Goal: Book appointment/travel/reservation

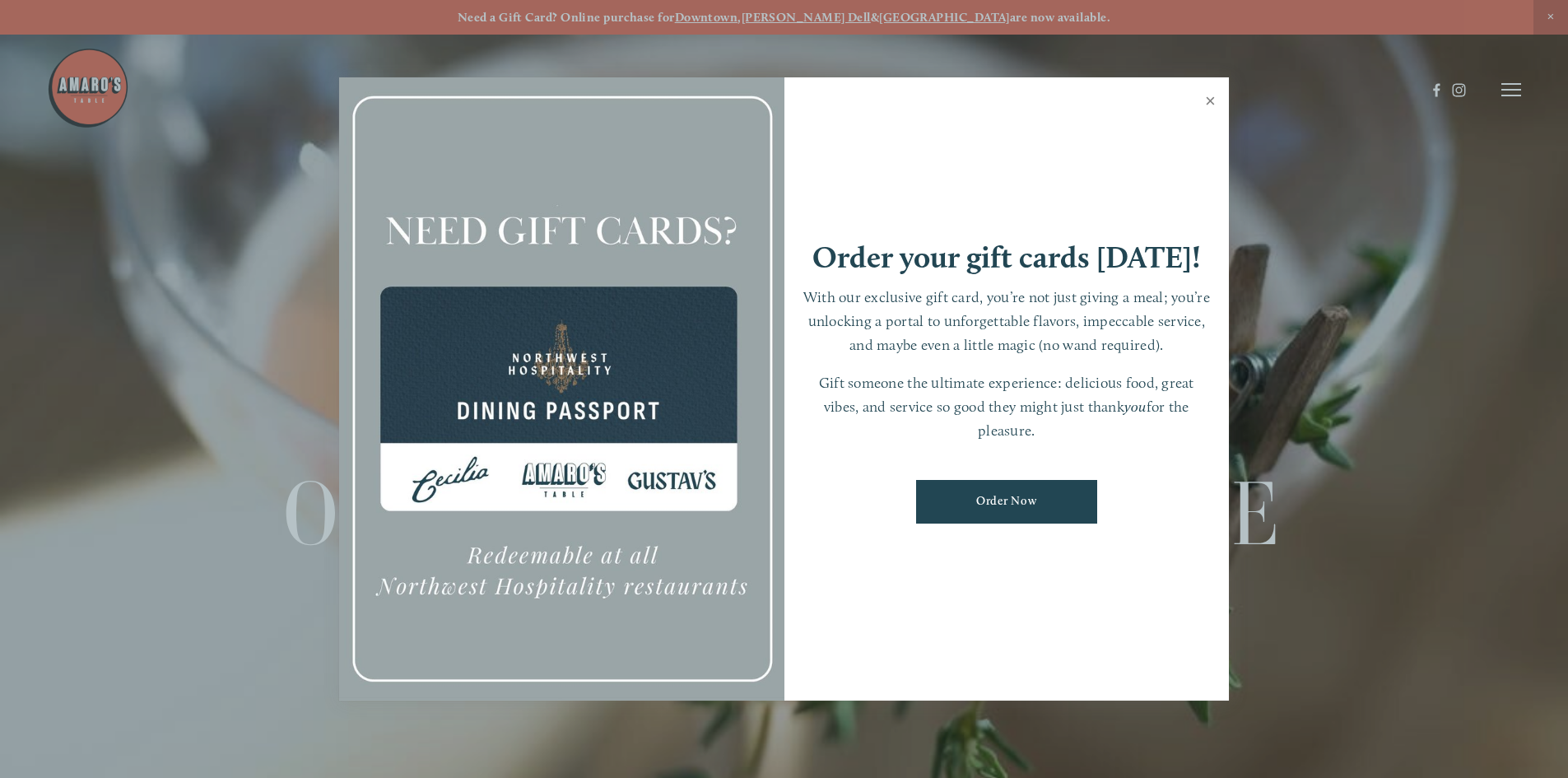
click at [1209, 100] on link "Close" at bounding box center [1211, 103] width 32 height 46
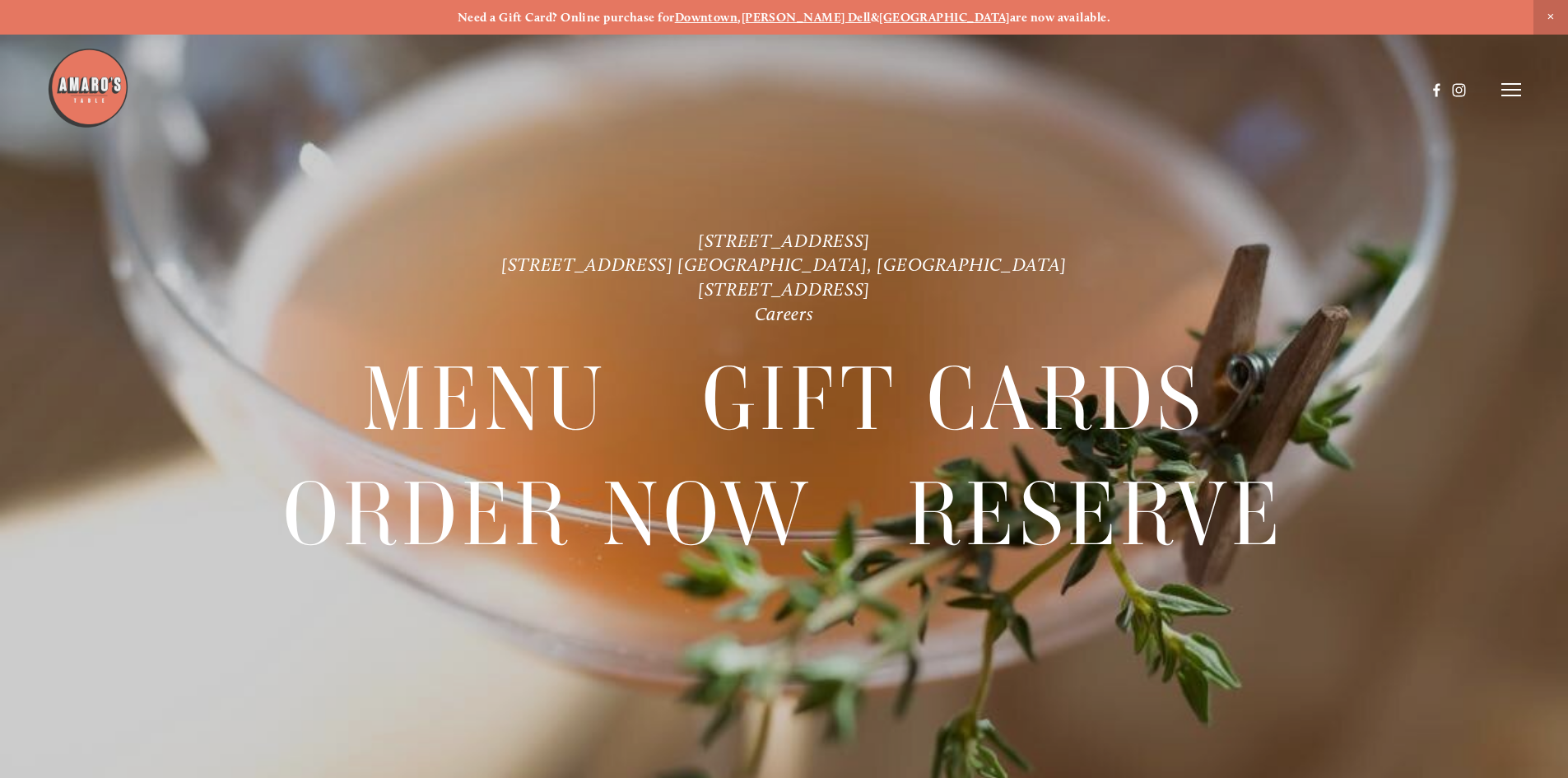
click at [843, 23] on strong "[PERSON_NAME] Dell" at bounding box center [806, 18] width 129 height 15
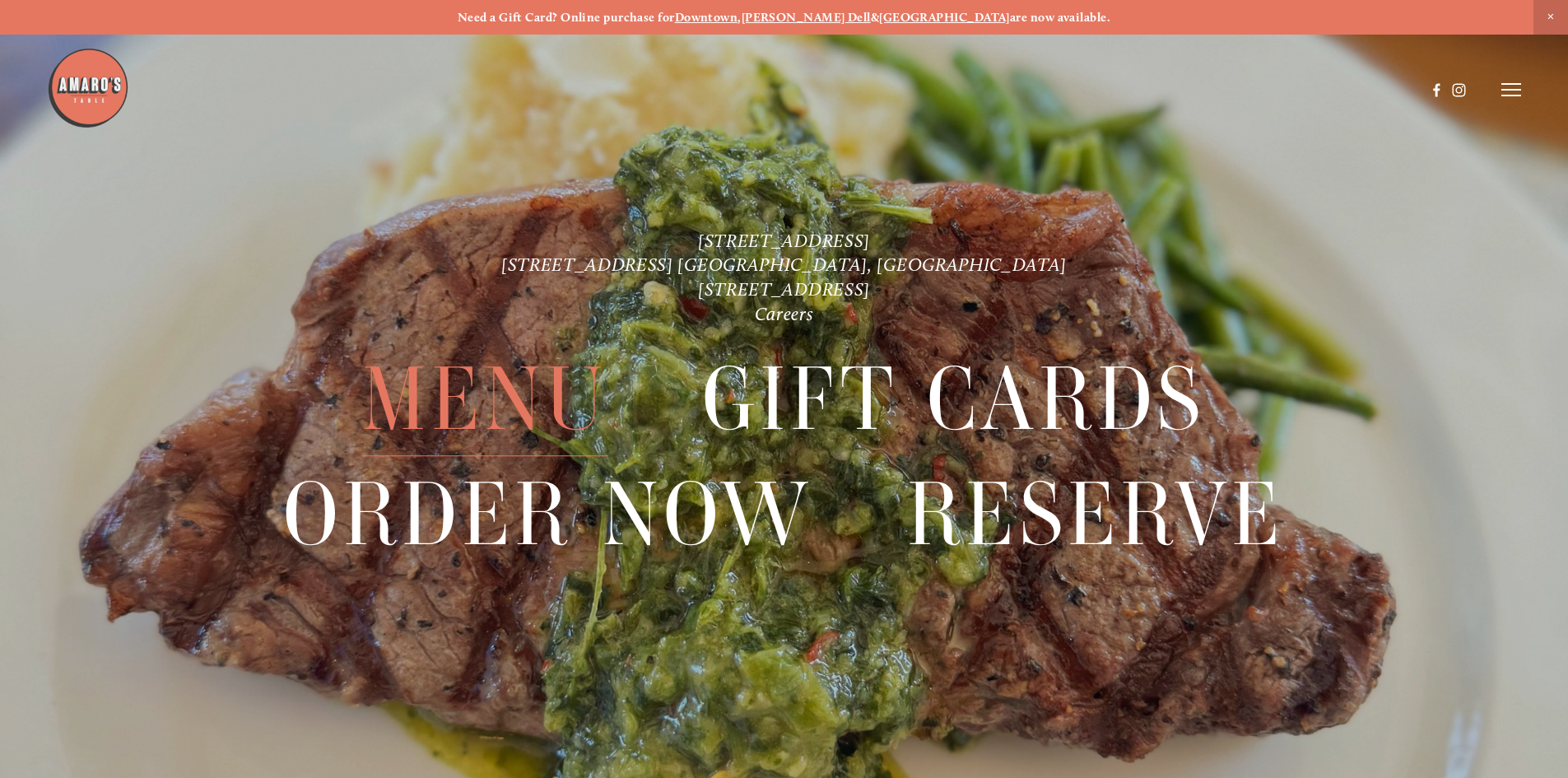
click at [487, 393] on span "Menu" at bounding box center [485, 400] width 245 height 113
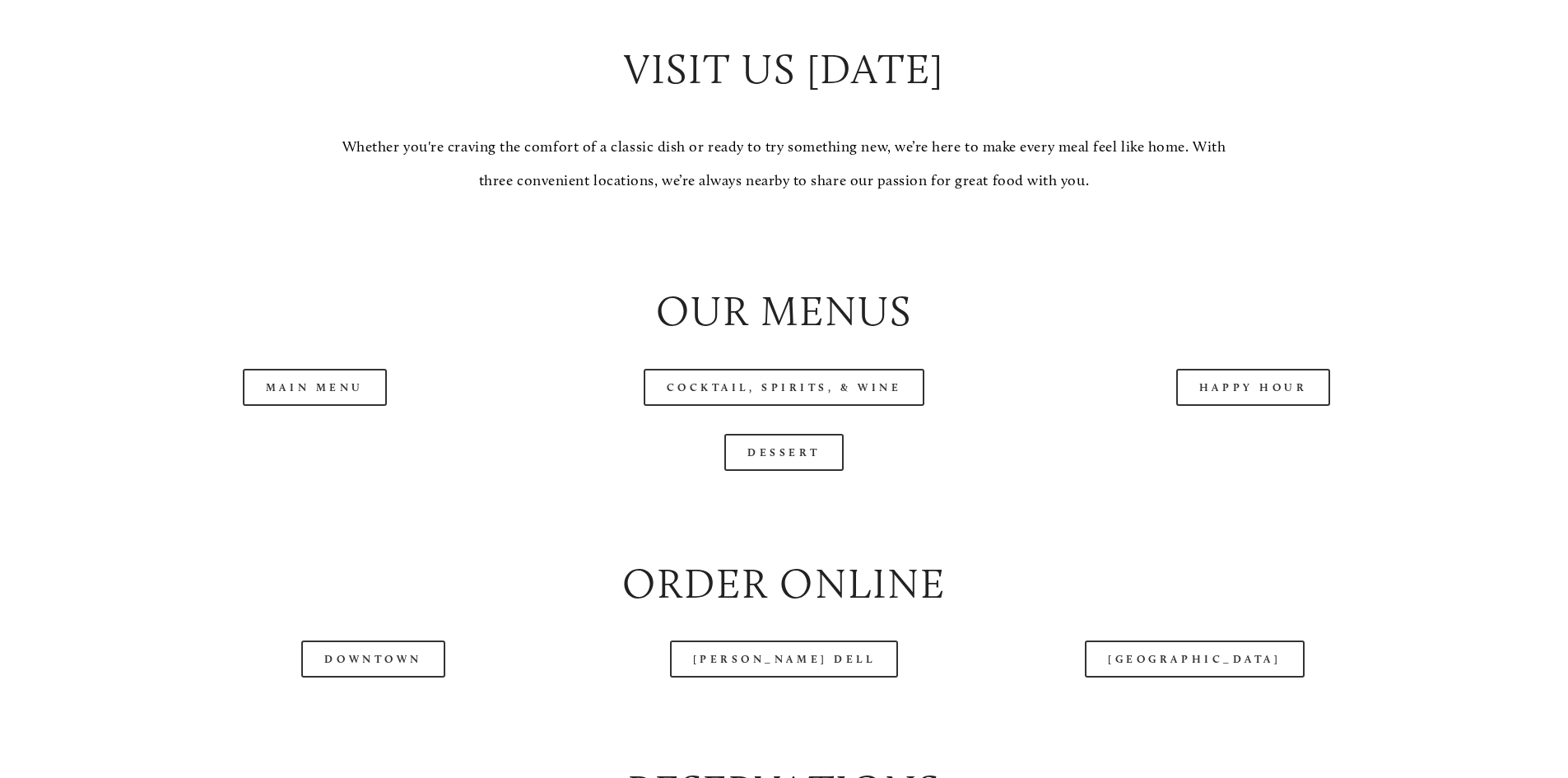
scroll to position [1893, 0]
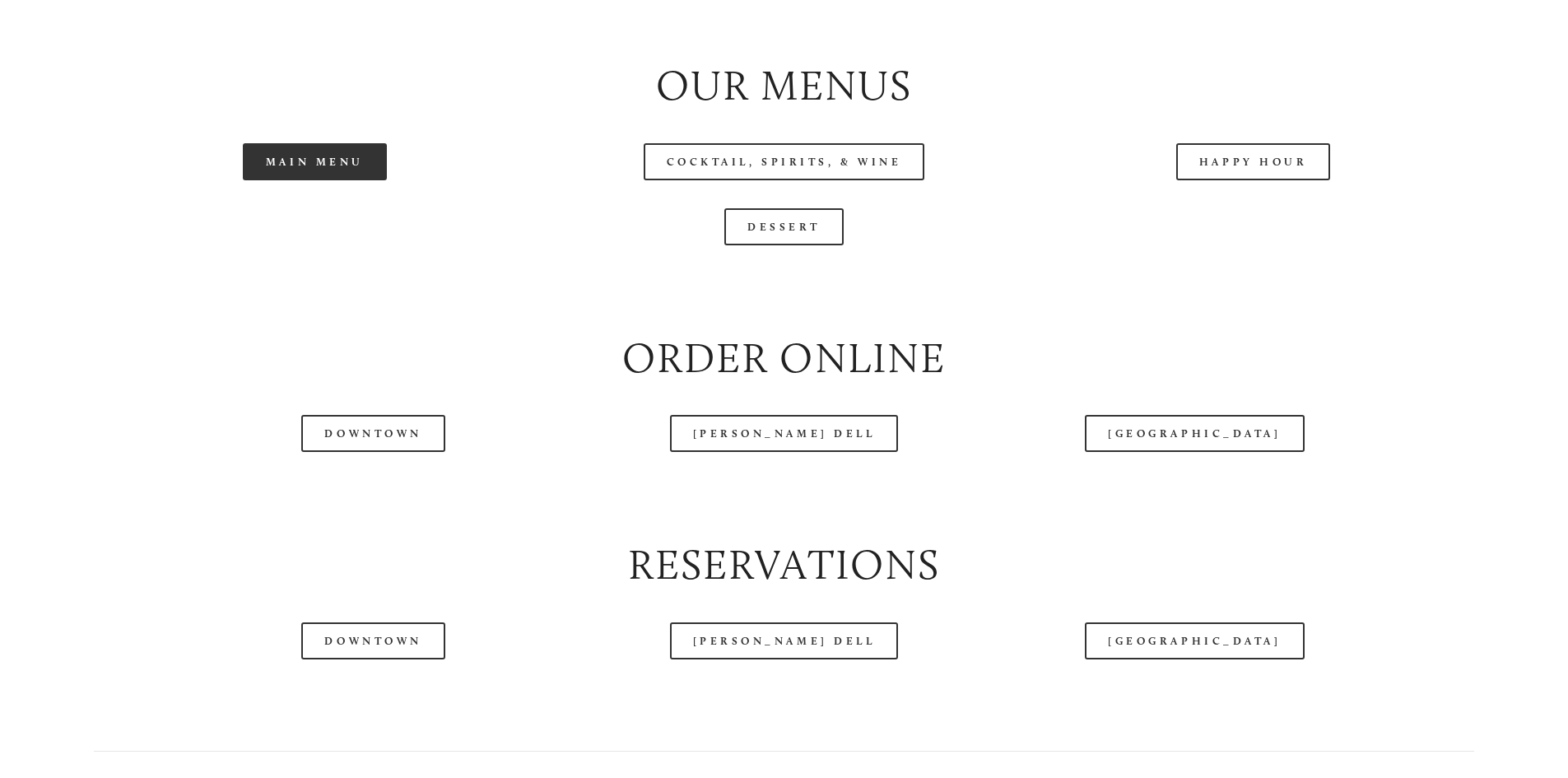
click at [308, 180] on link "Main Menu" at bounding box center [315, 162] width 144 height 37
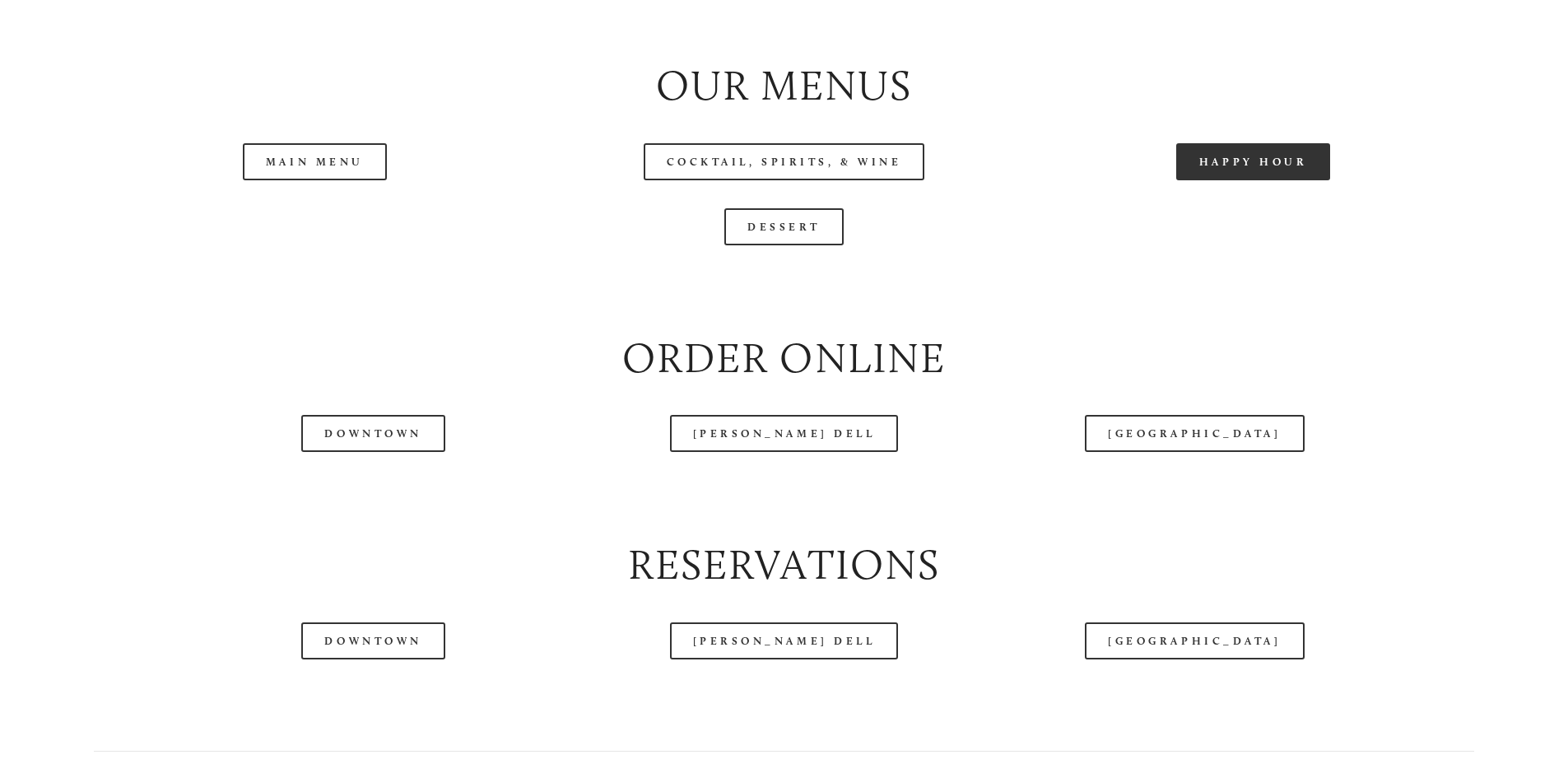
click at [1258, 180] on link "Happy Hour" at bounding box center [1253, 162] width 155 height 37
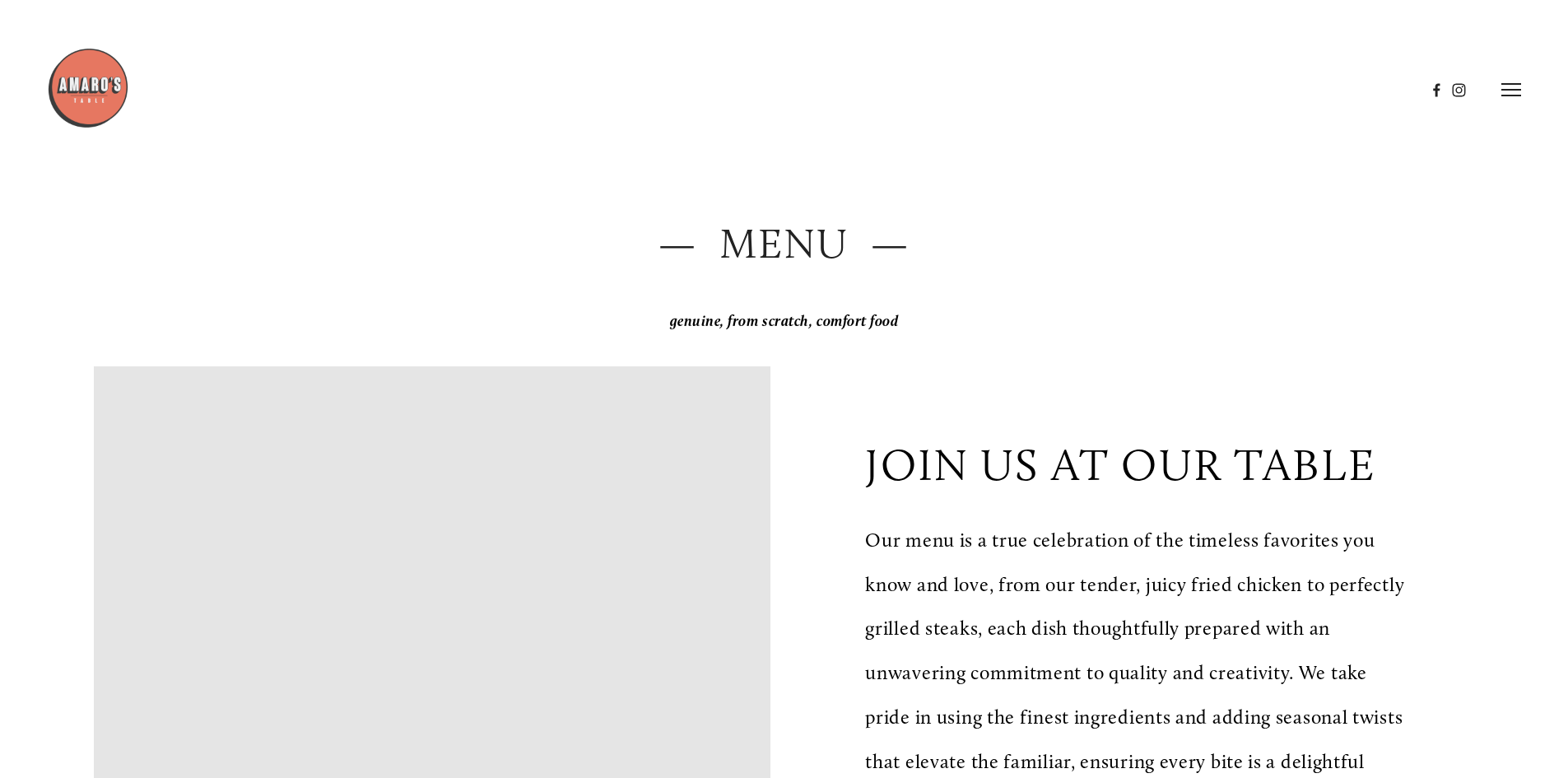
scroll to position [0, 0]
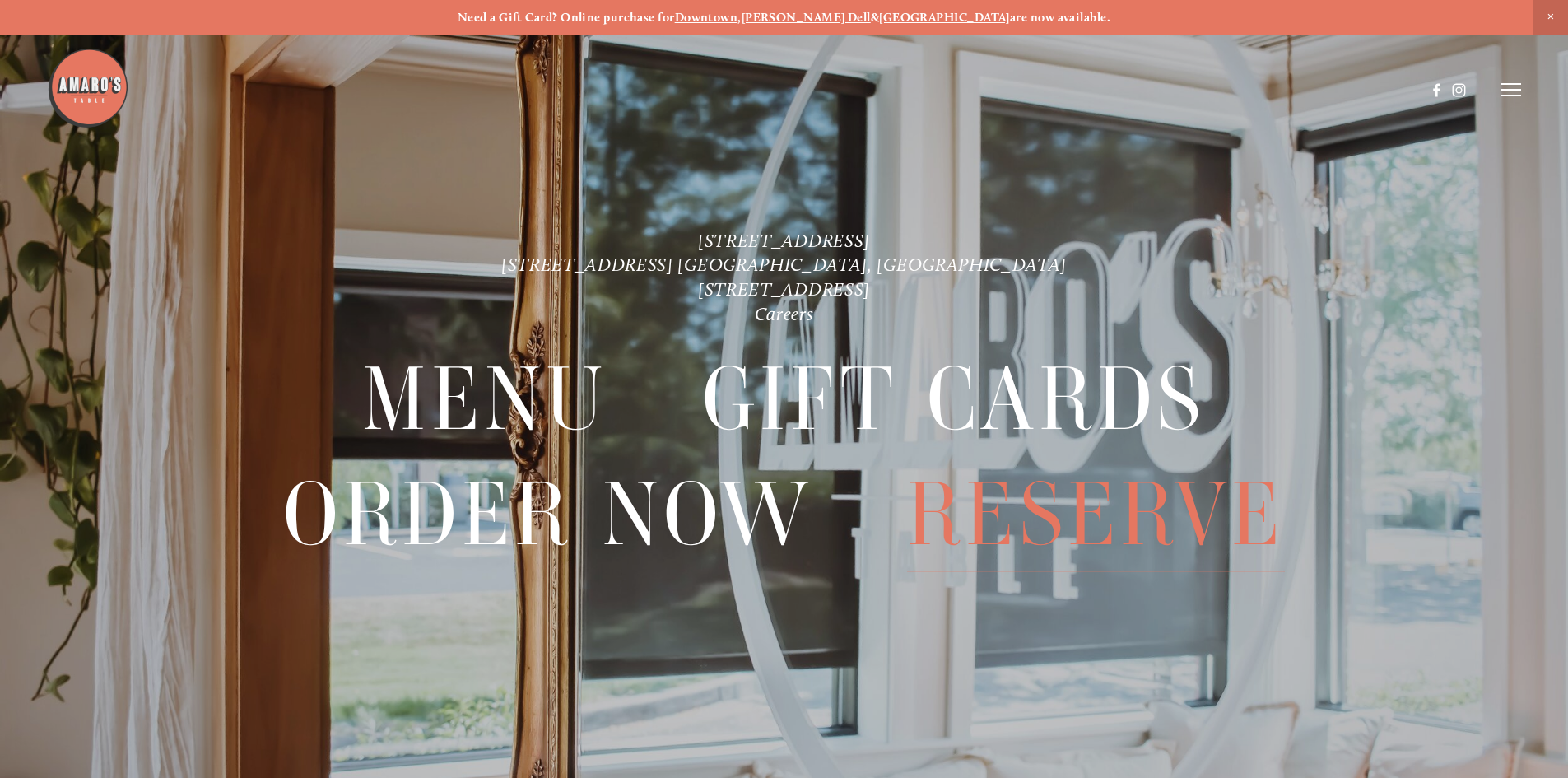
drag, startPoint x: 1042, startPoint y: 494, endPoint x: 1049, endPoint y: 500, distance: 9.2
click at [1042, 494] on span "Reserve" at bounding box center [1095, 514] width 378 height 113
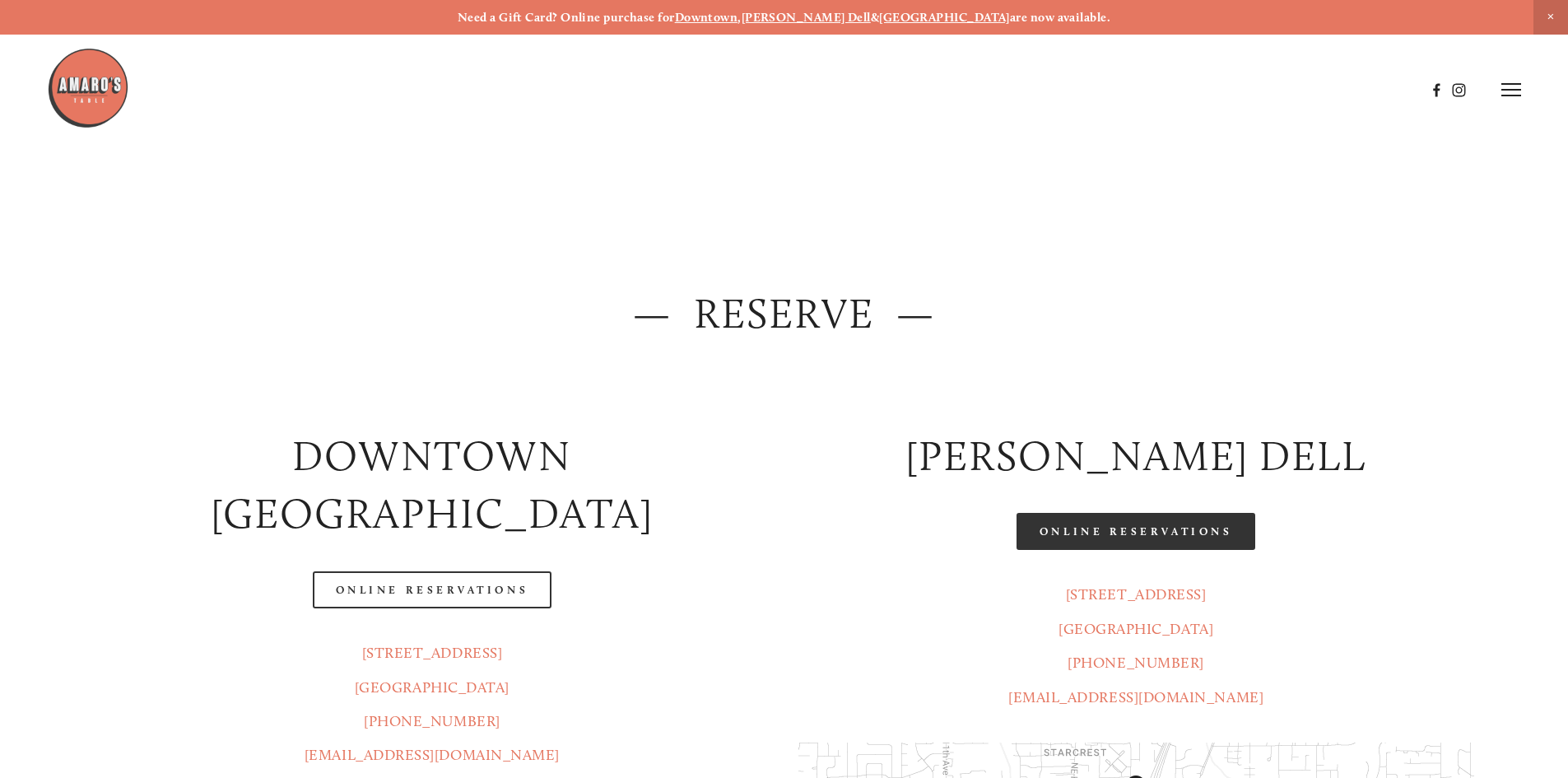
click at [1225, 528] on link "Online Reservations" at bounding box center [1135, 531] width 239 height 37
